Goal: Navigation & Orientation: Find specific page/section

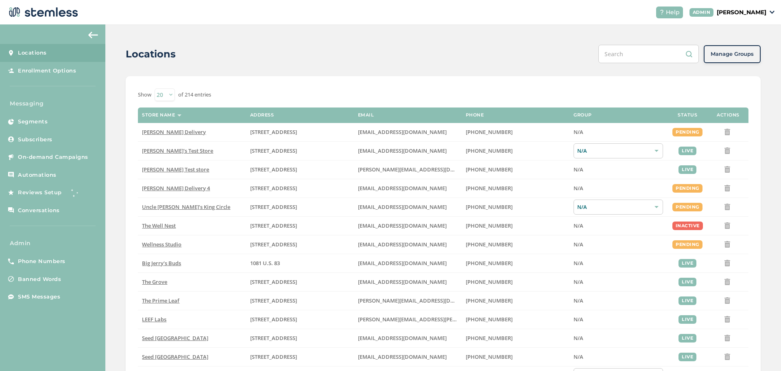
click at [748, 10] on p "[PERSON_NAME]" at bounding box center [742, 12] width 50 height 9
click at [119, 105] on div "Locations Manage Groups Show 20 50 100 of 214 entries Store name Address Email …" at bounding box center [443, 288] width 676 height 529
click at [754, 15] on p "[PERSON_NAME]" at bounding box center [742, 12] width 50 height 9
click at [118, 175] on div "Locations Manage Groups Show 20 50 100 of 214 entries Store name Address Email …" at bounding box center [443, 288] width 676 height 529
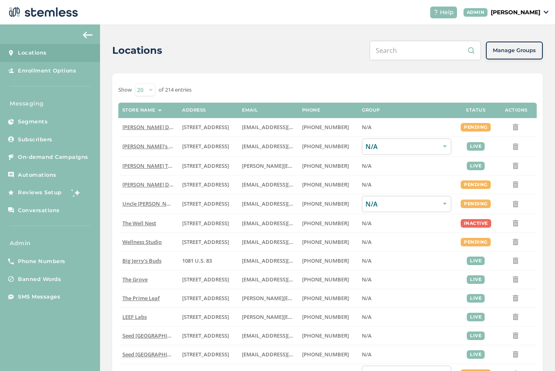
click at [105, 163] on div "Locations Manage Groups Show 20 50 100 of 214 entries Store name Address Email …" at bounding box center [327, 284] width 455 height 521
